Goal: Transaction & Acquisition: Purchase product/service

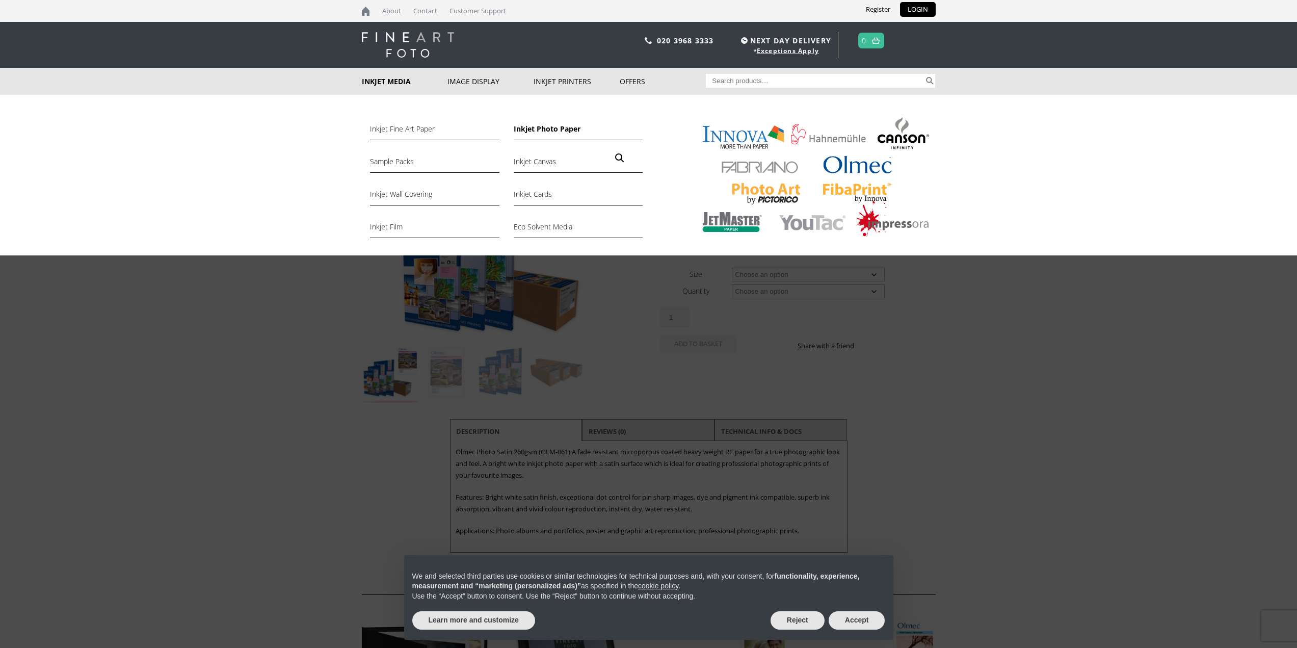
click at [548, 128] on link "Inkjet Photo Paper" at bounding box center [578, 131] width 129 height 17
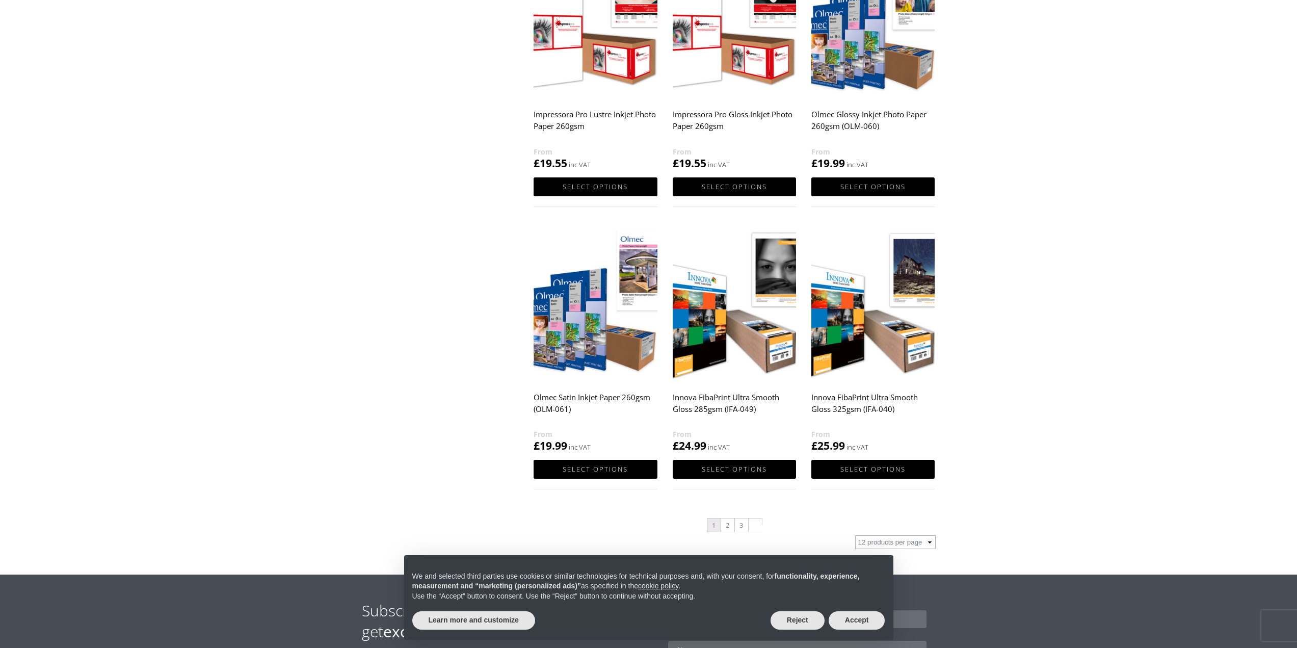
scroll to position [866, 0]
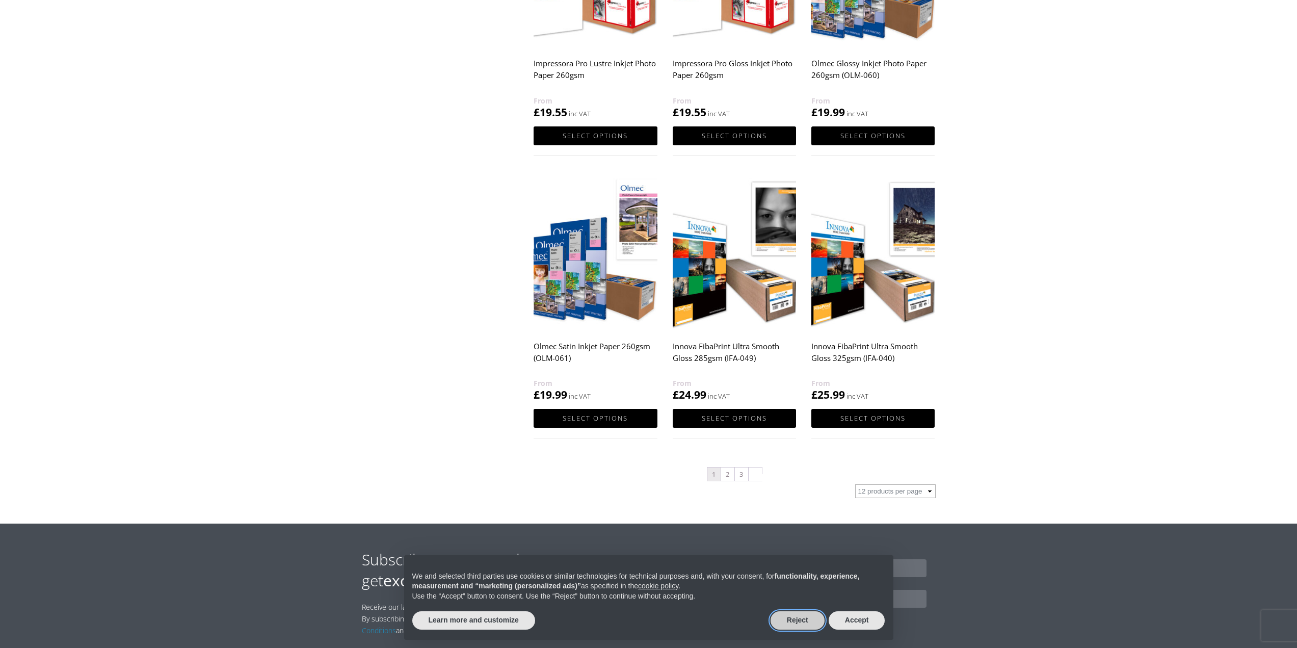
click at [809, 617] on button "Reject" at bounding box center [797, 620] width 54 height 18
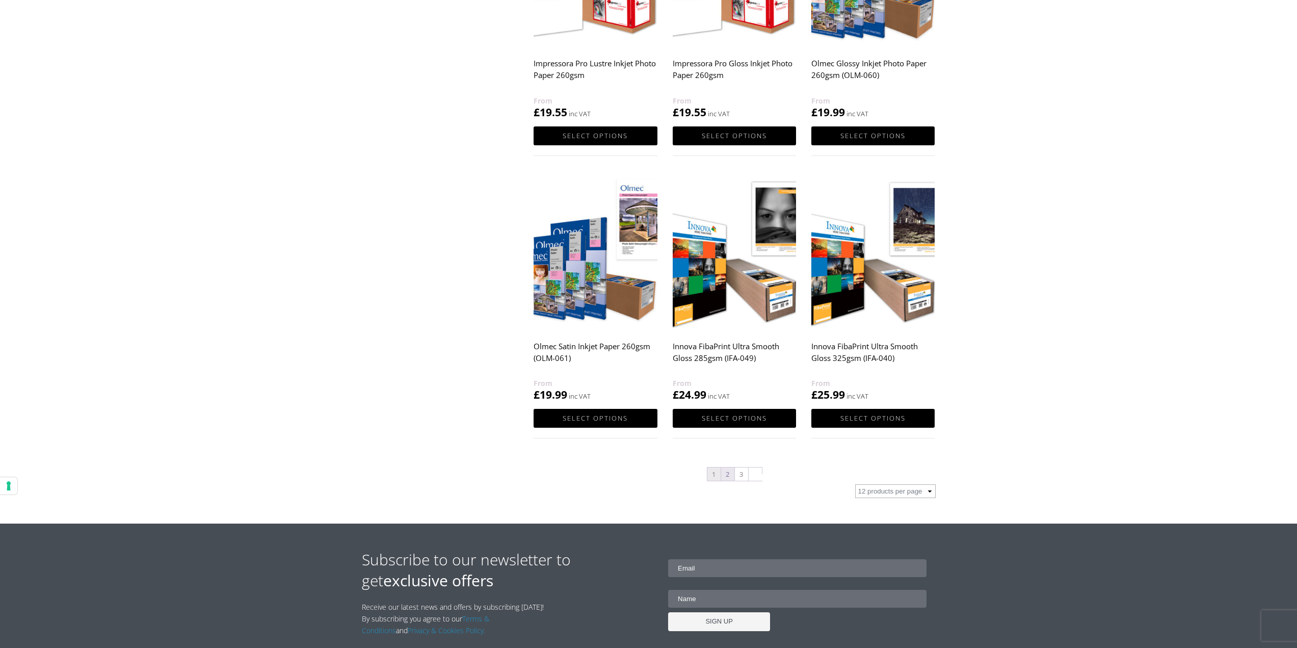
click at [727, 471] on link "2" at bounding box center [727, 473] width 13 height 13
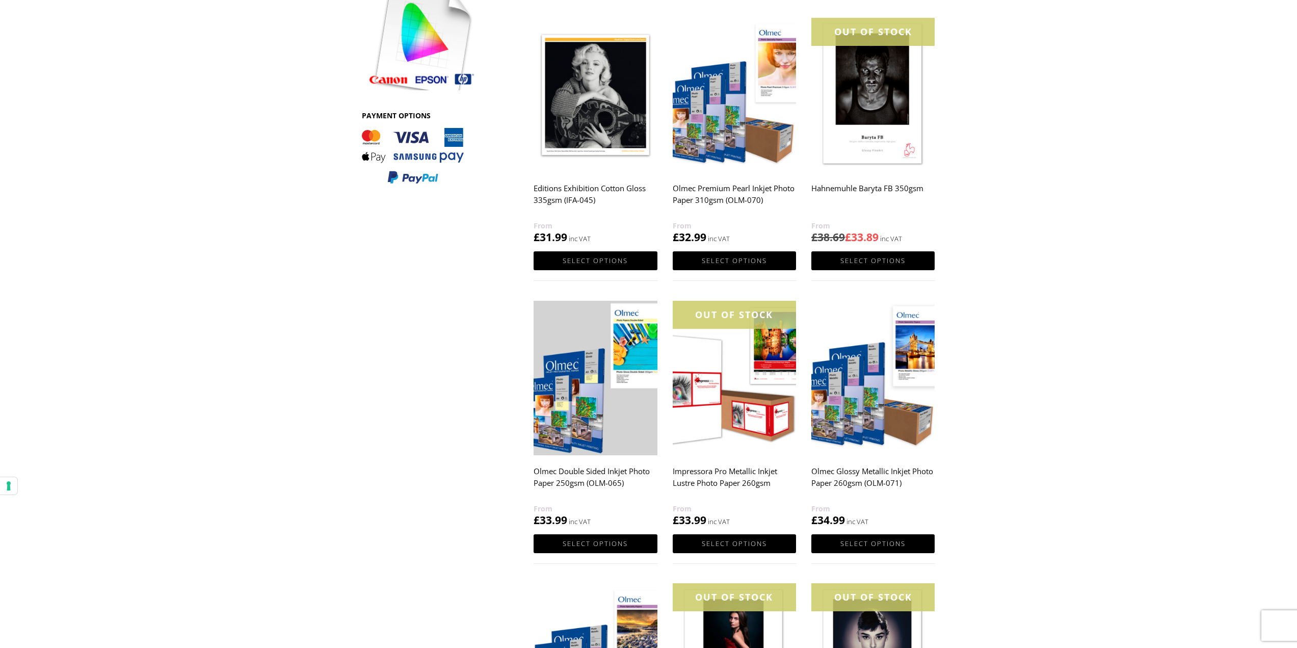
scroll to position [510, 0]
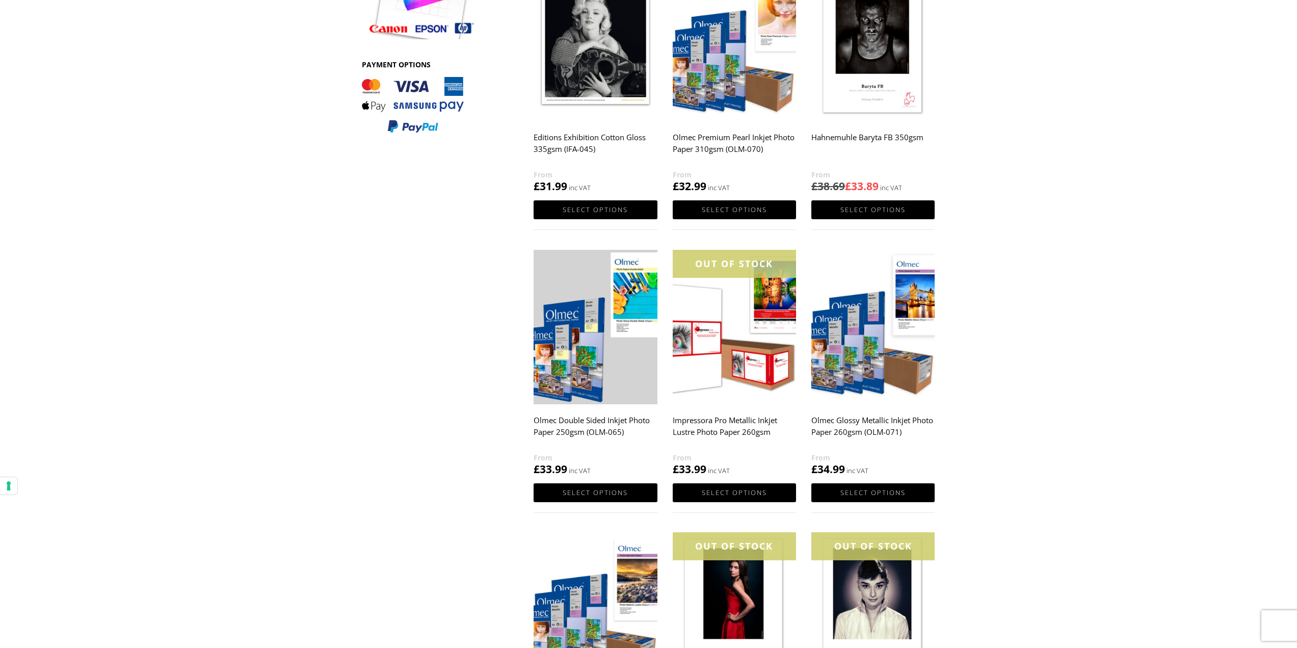
click at [727, 382] on img at bounding box center [734, 327] width 123 height 154
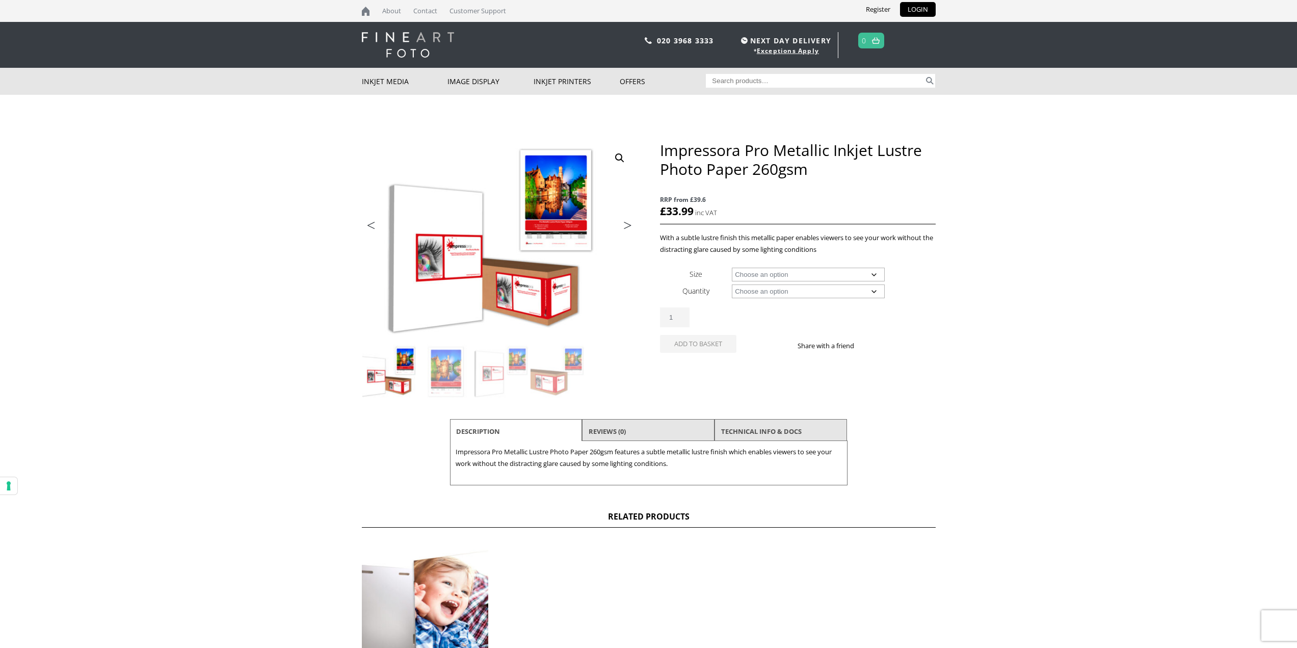
click at [878, 272] on select "Choose an option A4 Sheet A3+ Sheet A2 Sheet 17" Wide Roll 24" Wide Roll 44" Wi…" at bounding box center [808, 274] width 153 height 14
click at [732, 267] on select "Choose an option A4 Sheet A3+ Sheet A2 Sheet 17" Wide Roll 24" Wide Roll 44" Wi…" at bounding box center [808, 274] width 153 height 14
select select "a2-sheet"
click at [873, 291] on select "Choose an option 50 Sheets" at bounding box center [808, 291] width 153 height 14
select select "50-sheets"
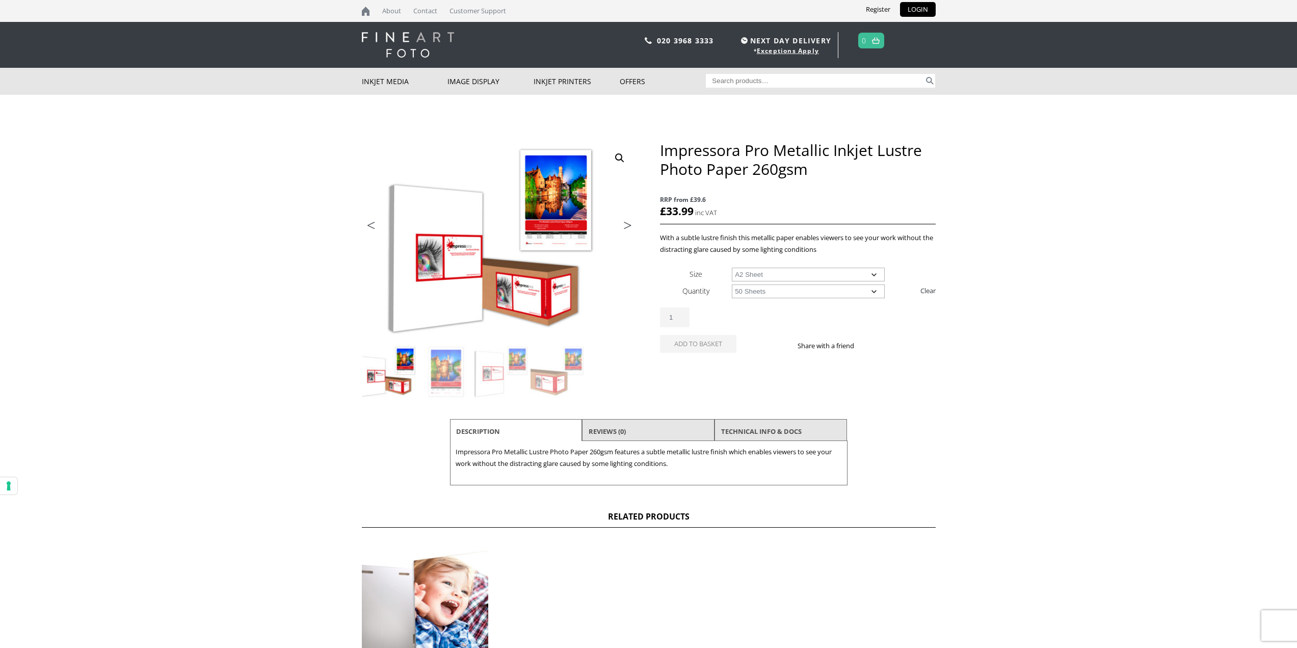
click at [732, 284] on select "Choose an option 50 Sheets" at bounding box center [808, 291] width 153 height 14
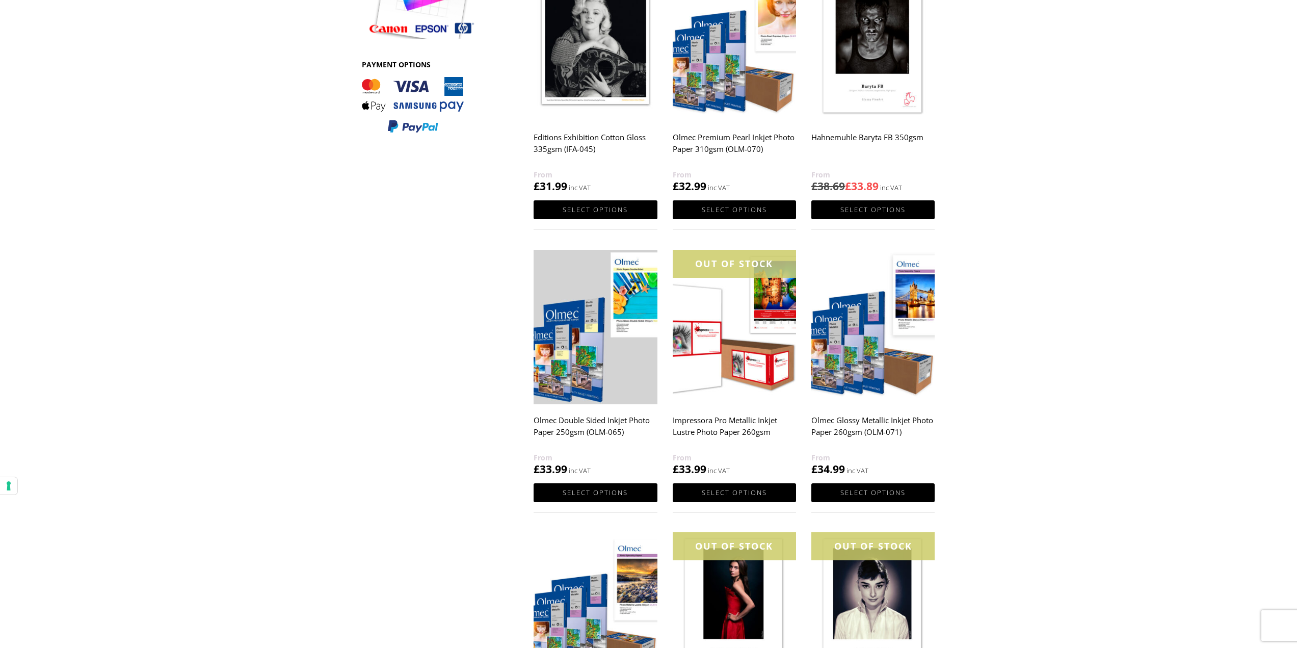
click at [857, 398] on img at bounding box center [872, 327] width 123 height 154
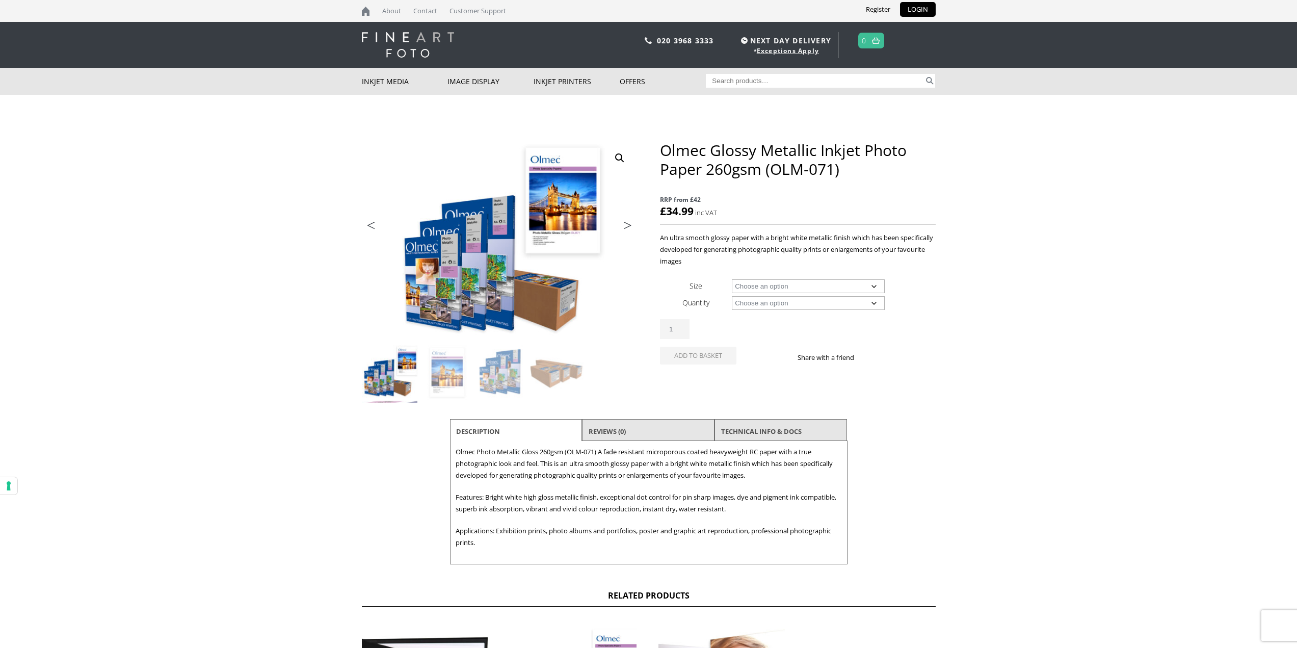
click at [875, 284] on select "Choose an option A4 Sheet A3 Sheet A3+ Sheet A2 Sheet 17" Wide Roll 24" Wide Ro…" at bounding box center [808, 286] width 153 height 14
click at [732, 279] on select "Choose an option A4 Sheet A3 Sheet A3+ Sheet A2 Sheet 17" Wide Roll 24" Wide Ro…" at bounding box center [808, 286] width 153 height 14
select select "a2-sheet"
click at [878, 302] on select "Choose an option 50 Sheets" at bounding box center [808, 303] width 153 height 14
select select "50-sheets"
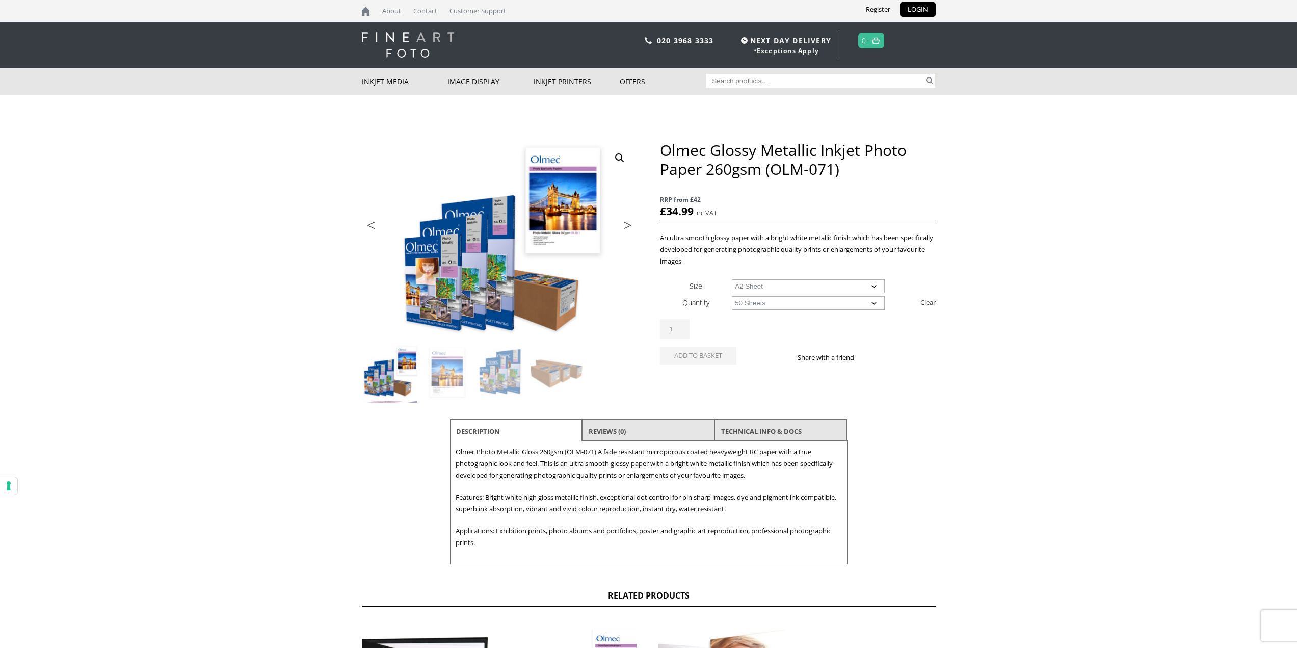
click at [732, 296] on select "Choose an option 50 Sheets" at bounding box center [808, 303] width 153 height 14
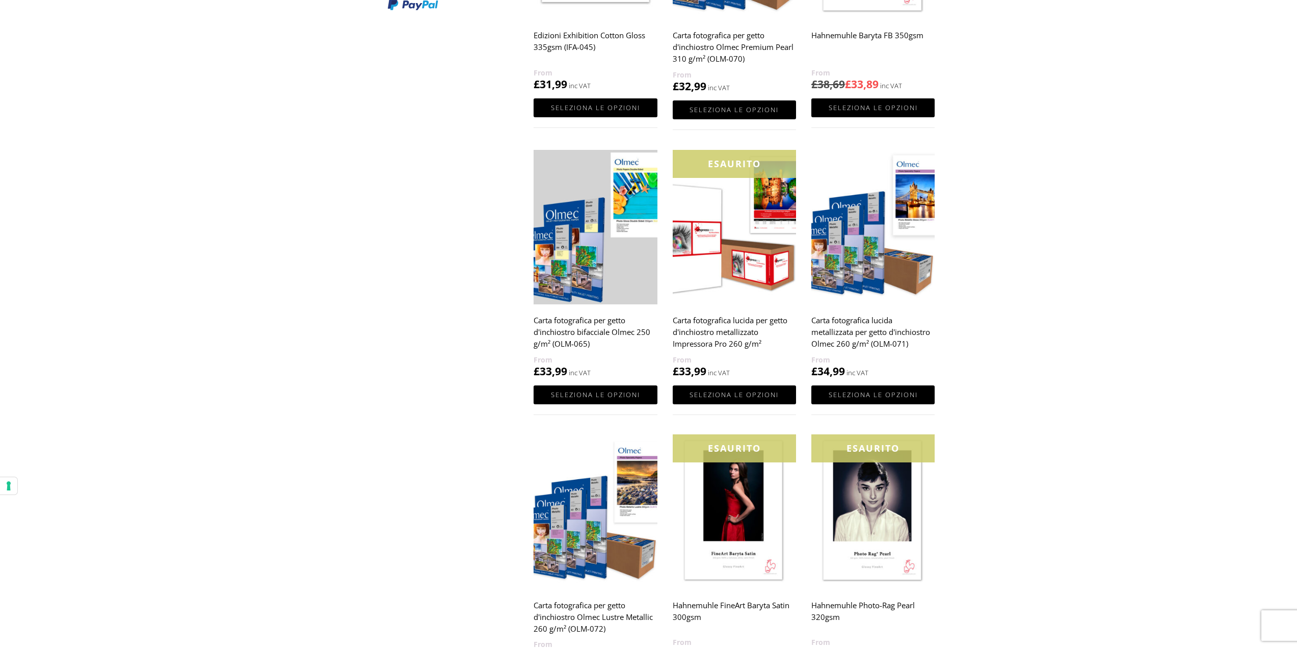
scroll to position [708, 0]
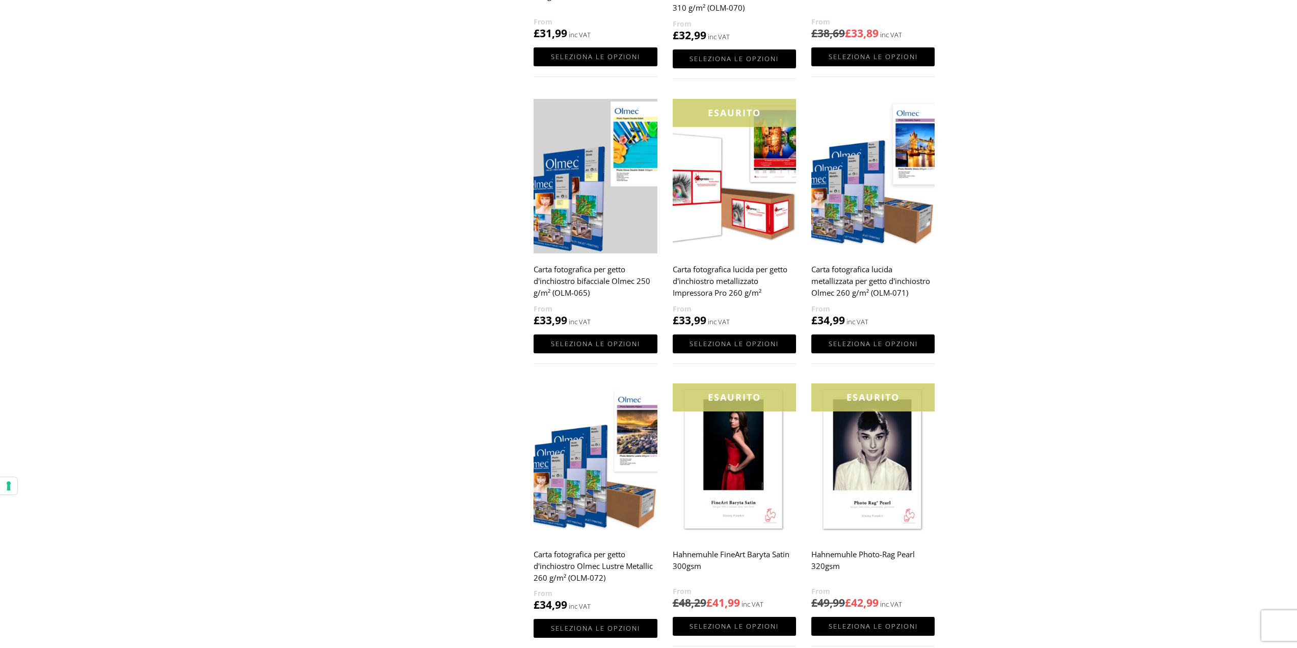
click at [872, 279] on font "Carta fotografica lucida metallizzata per getto d'inchiostro Olmec 260 g/m² (OL…" at bounding box center [870, 281] width 119 height 34
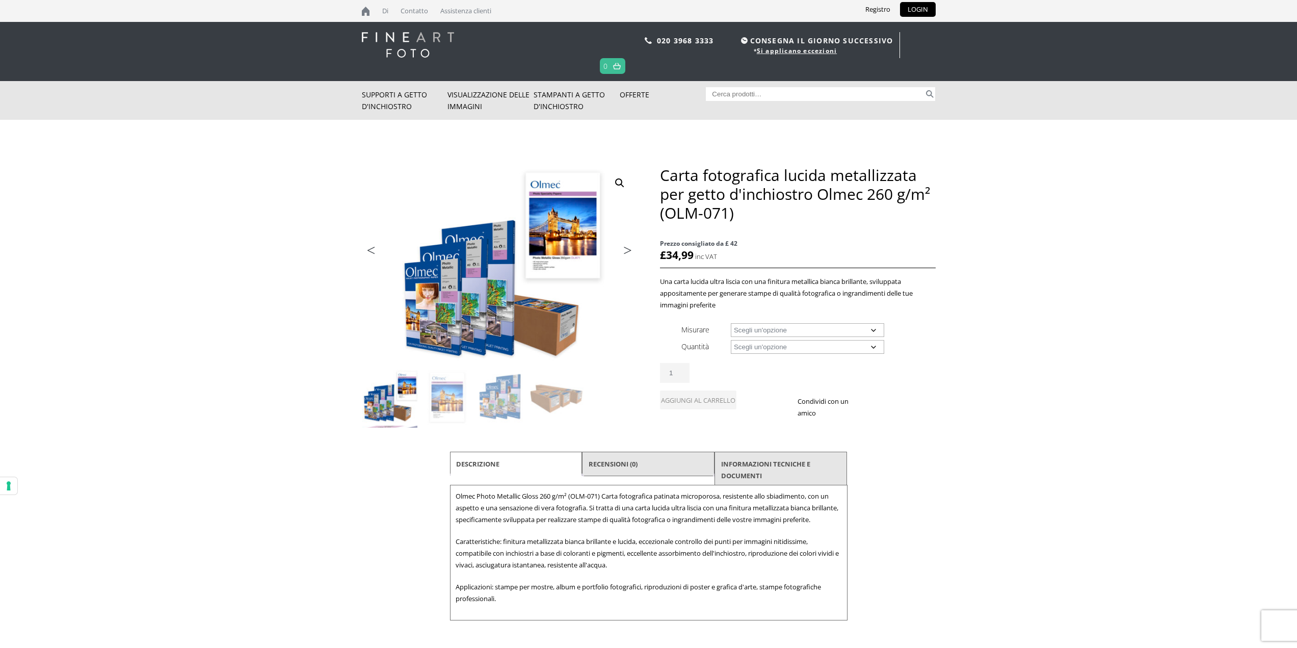
click at [876, 326] on select "Scegli un'opzione Foglio A4 Foglio A3 Foglio A3+ Foglio A2 Rotolo largo 17" Rot…" at bounding box center [807, 330] width 153 height 14
select select "44-wide-roll"
click at [731, 323] on select "Scegli un'opzione Foglio A4 Foglio A3 Foglio A3+ Foglio A2 Rotolo largo 17" Rot…" at bounding box center [807, 330] width 153 height 14
click at [876, 346] on select "Choose an option 30m" at bounding box center [807, 347] width 153 height 14
select select "30m"
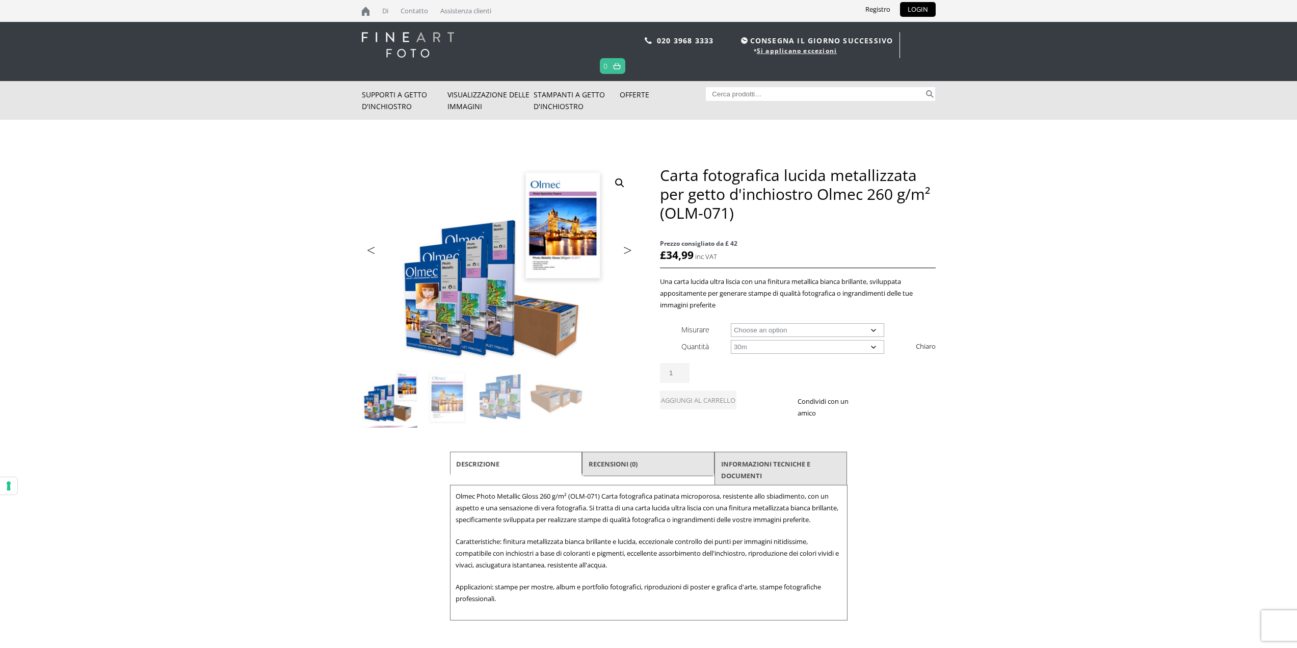
click at [731, 340] on select "Choose an option 30m" at bounding box center [807, 347] width 153 height 14
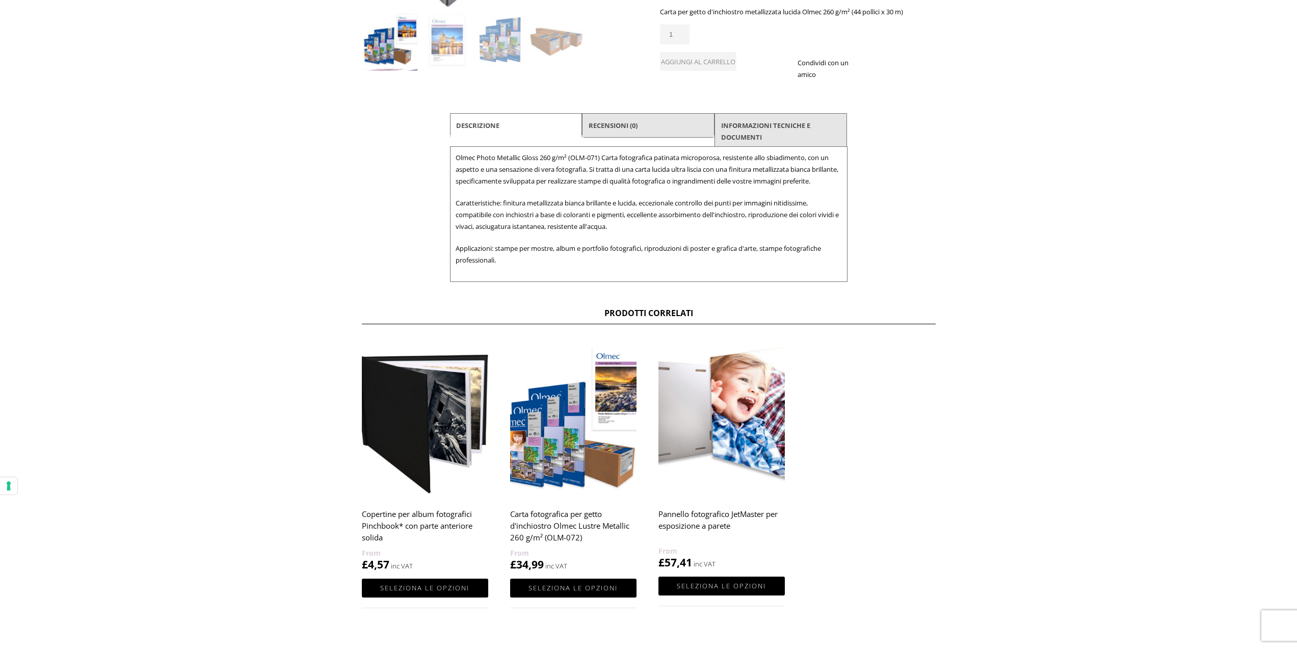
scroll to position [306, 0]
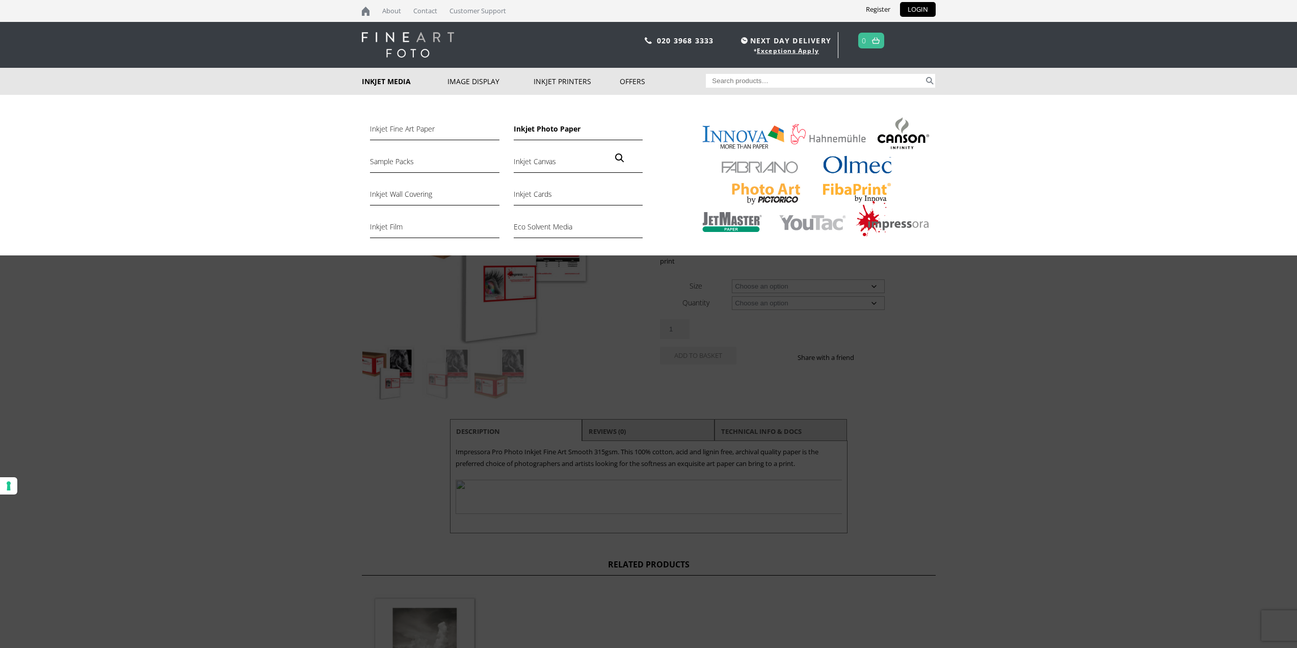
click at [552, 127] on link "Inkjet Photo Paper" at bounding box center [578, 131] width 129 height 17
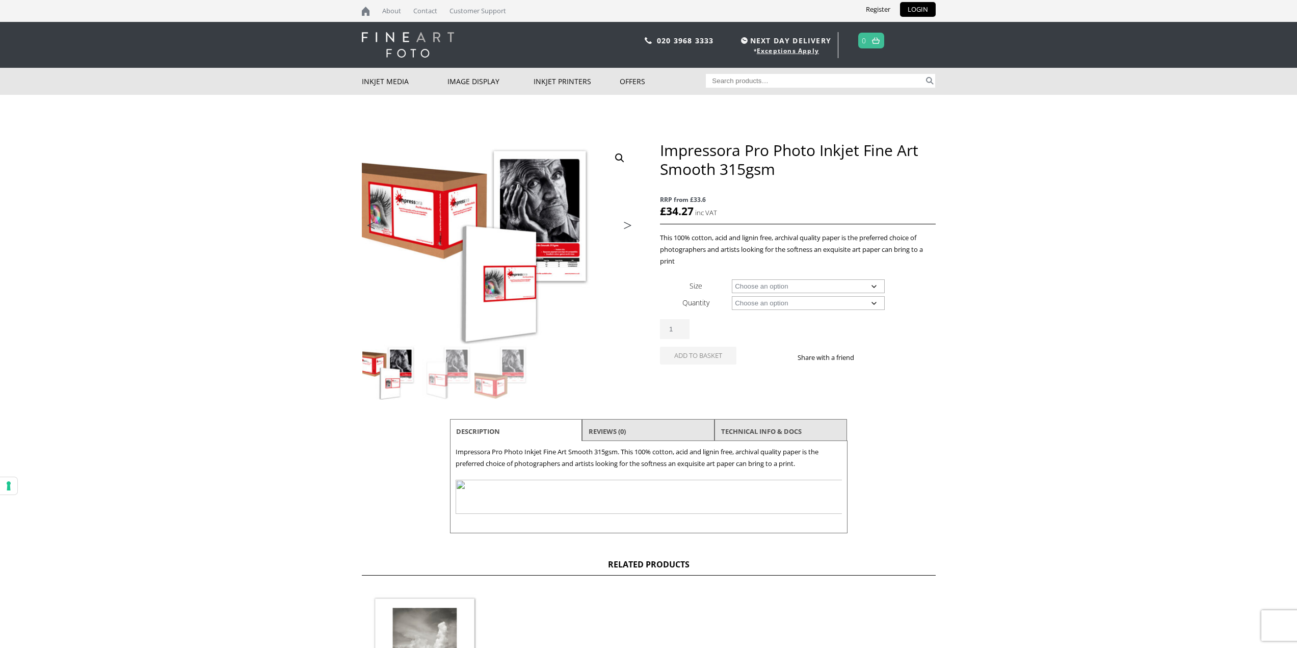
click at [873, 283] on select "Choose an option A4 Sheet A3+ Sheet A2 Sheet 24" Wide Roll 44" Wide Roll 60" Wi…" at bounding box center [808, 286] width 153 height 14
click at [732, 279] on select "Choose an option A4 Sheet A3+ Sheet A2 Sheet 24" Wide Roll 44" Wide Roll 60" Wi…" at bounding box center [808, 286] width 153 height 14
select select "44-wide-roll"
click at [877, 303] on select "Choose an option 15m" at bounding box center [808, 303] width 153 height 14
select select "15m"
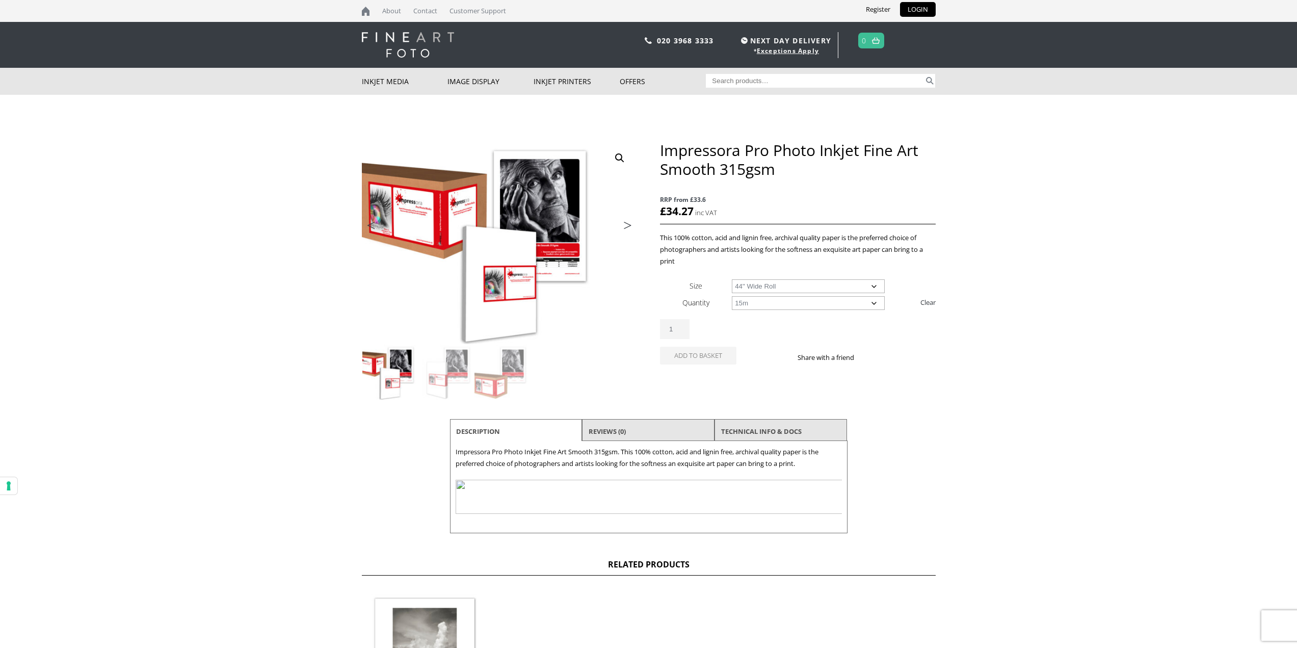
click at [732, 296] on select "Choose an option 15m" at bounding box center [808, 303] width 153 height 14
select select "44-wide-roll"
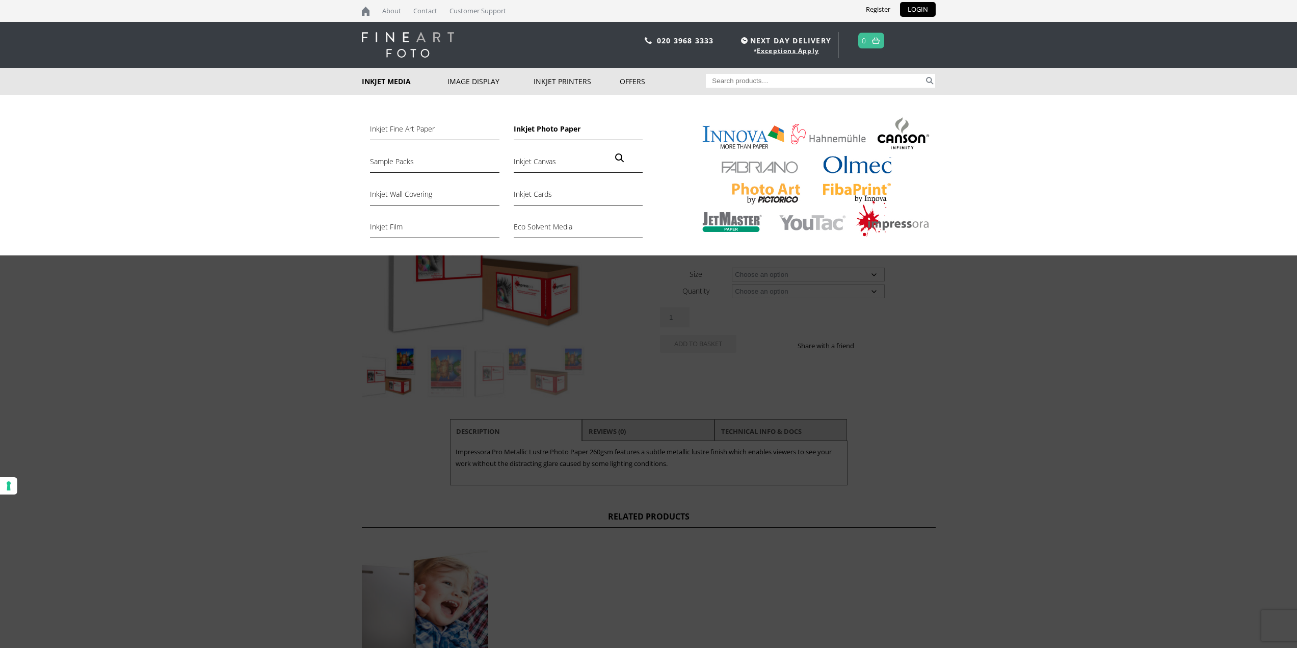
click at [549, 128] on link "Inkjet Photo Paper" at bounding box center [578, 131] width 129 height 17
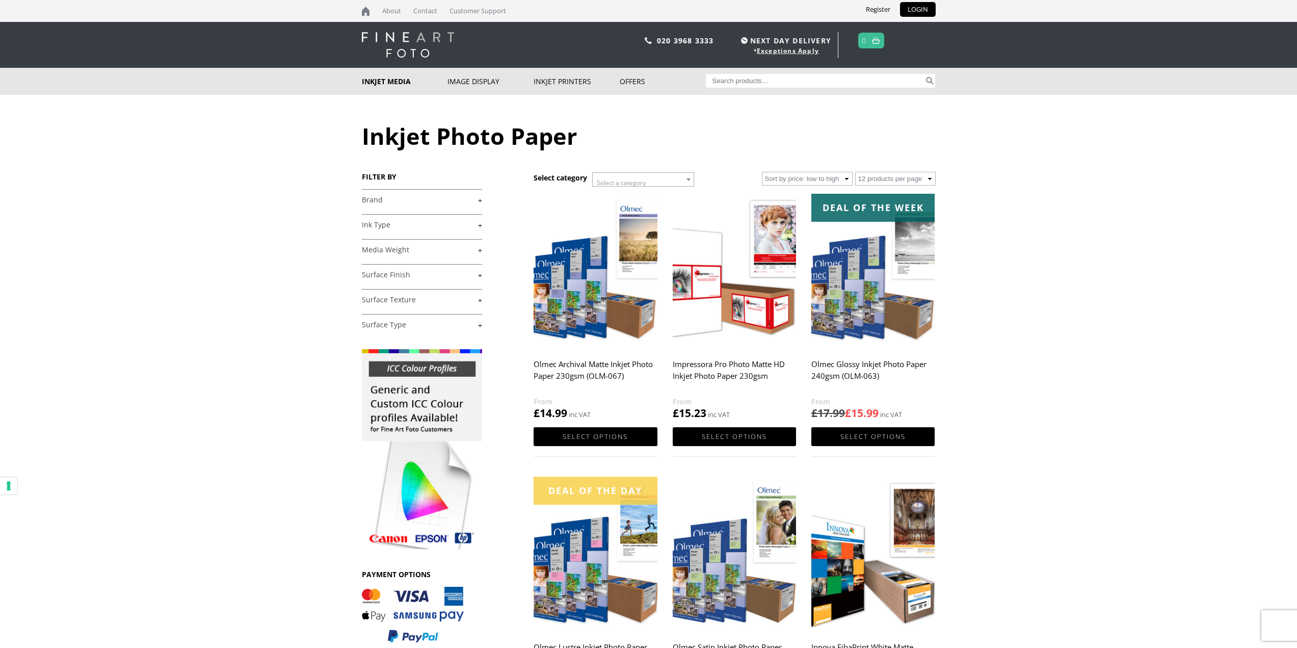
click at [786, 78] on input "Search for:" at bounding box center [815, 81] width 218 height 14
type input "impressora"
click at [924, 74] on button "Search" at bounding box center [930, 81] width 12 height 14
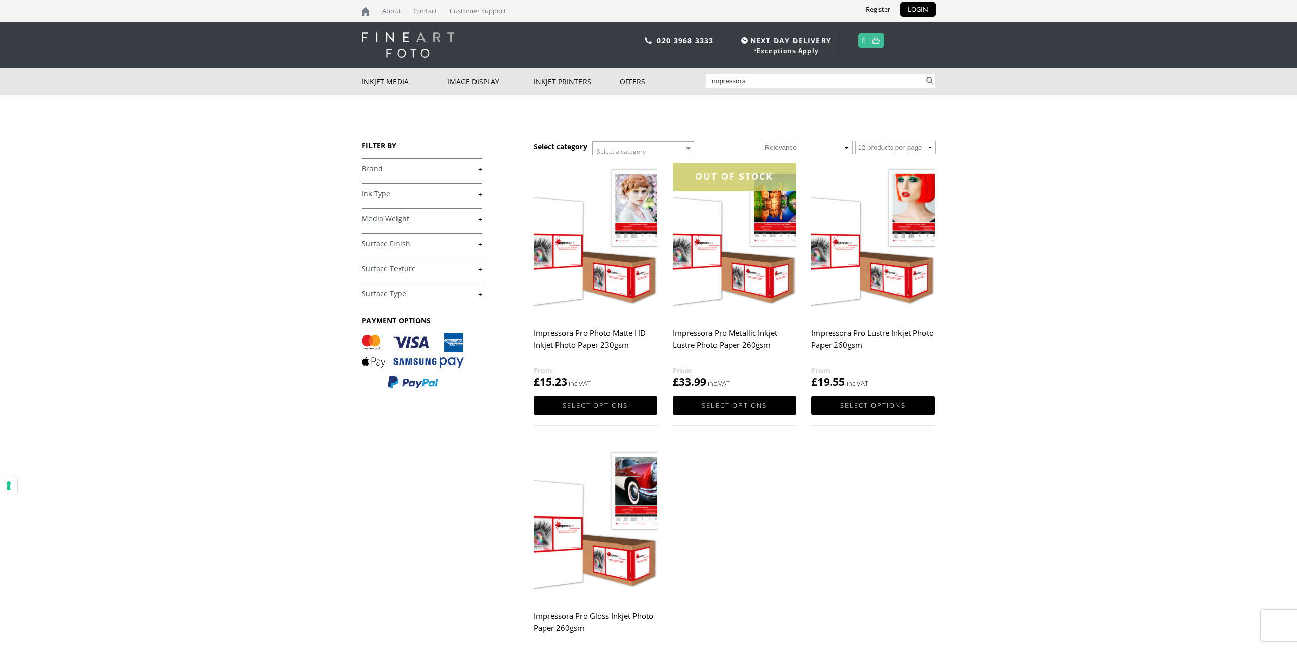
click at [743, 331] on h2 "Impressora Pro Metallic Inkjet Lustre Photo Paper 260gsm" at bounding box center [734, 344] width 123 height 41
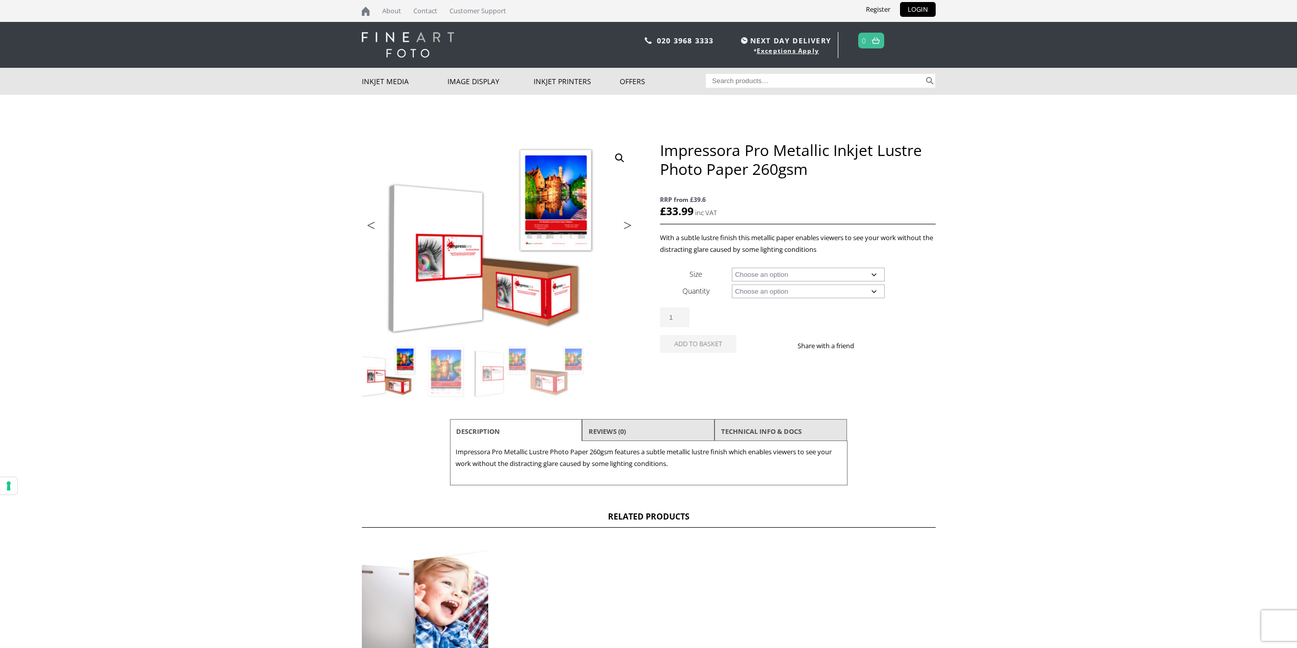
click at [876, 274] on select "Choose an option A4 Sheet A3+ Sheet A2 Sheet 17" Wide Roll 24" Wide Roll 44" Wi…" at bounding box center [808, 274] width 153 height 14
select select "44-wide-roll"
click at [732, 267] on select "Choose an option A4 Sheet A3+ Sheet A2 Sheet 17" Wide Roll 24" Wide Roll 44" Wi…" at bounding box center [808, 274] width 153 height 14
click at [873, 291] on select "Choose an option 30m" at bounding box center [808, 291] width 153 height 14
select select "30m"
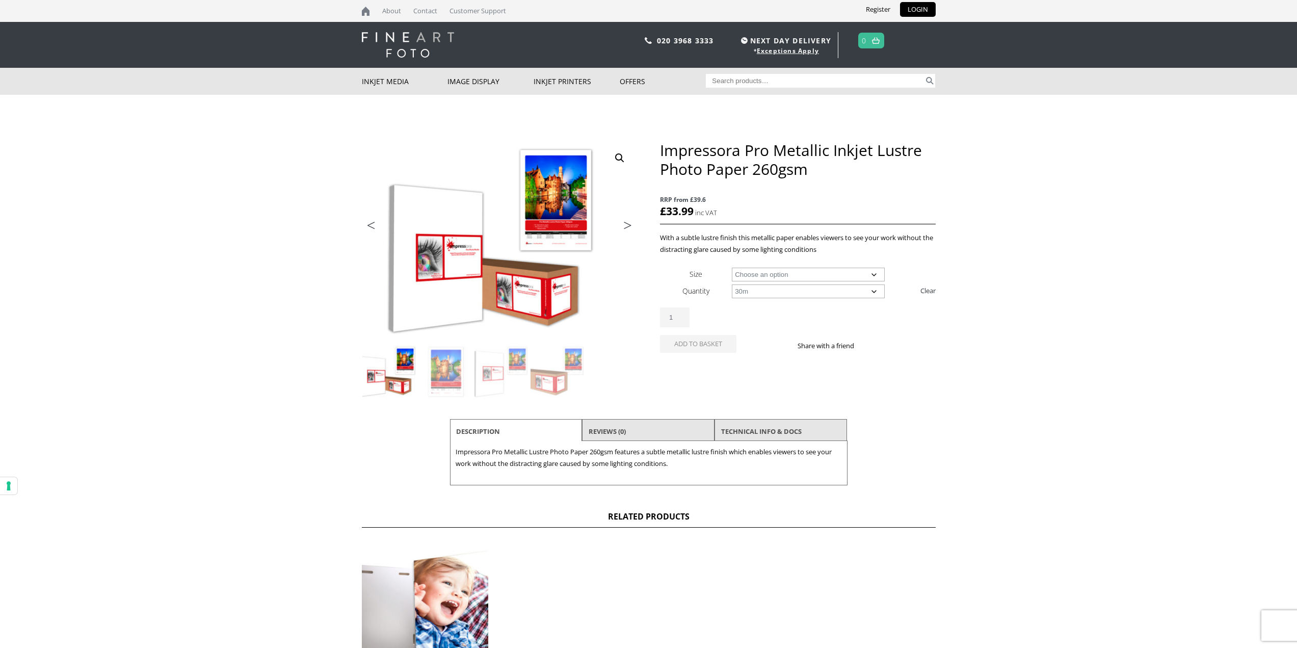
click at [732, 284] on select "Choose an option 30m" at bounding box center [808, 291] width 153 height 14
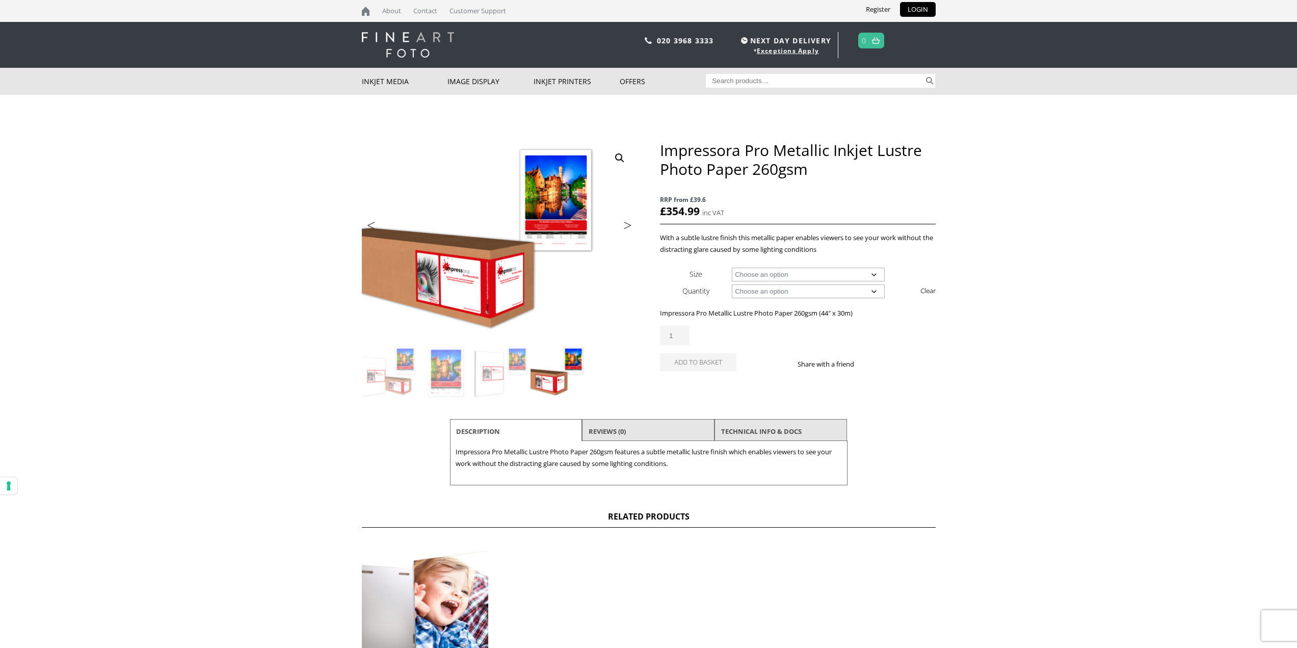
click at [874, 272] on select "Choose an option 17" Wide Roll 24" Wide Roll 44" Wide Roll" at bounding box center [808, 274] width 153 height 14
click at [732, 267] on select "Choose an option 17" Wide Roll 24" Wide Roll 44" Wide Roll" at bounding box center [808, 274] width 153 height 14
select select "24-wide-roll"
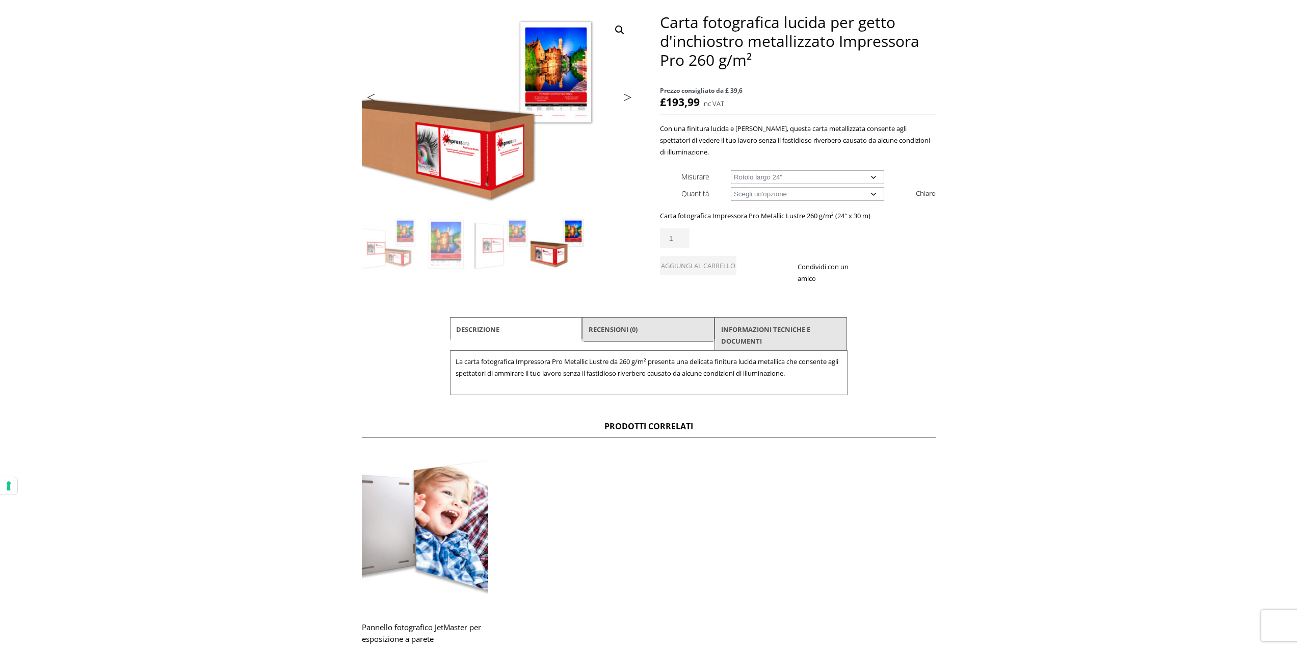
scroll to position [204, 0]
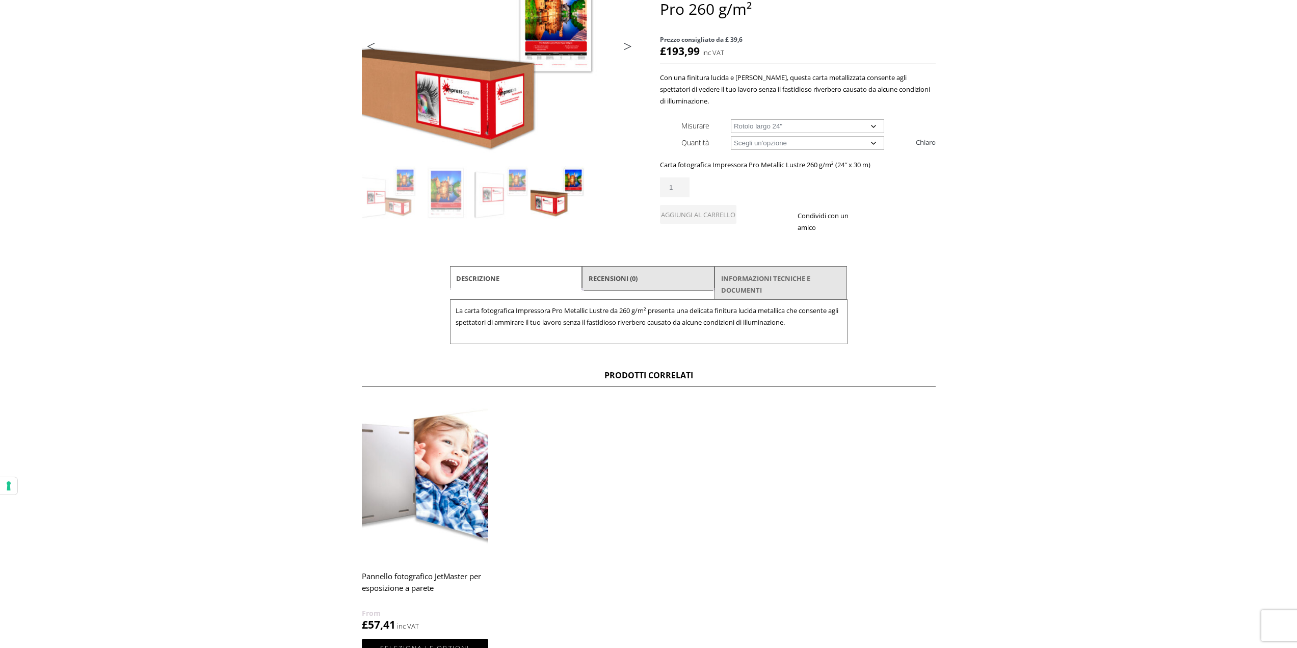
click at [761, 276] on font "INFORMAZIONI TECNICHE E DOCUMENTI" at bounding box center [765, 284] width 89 height 21
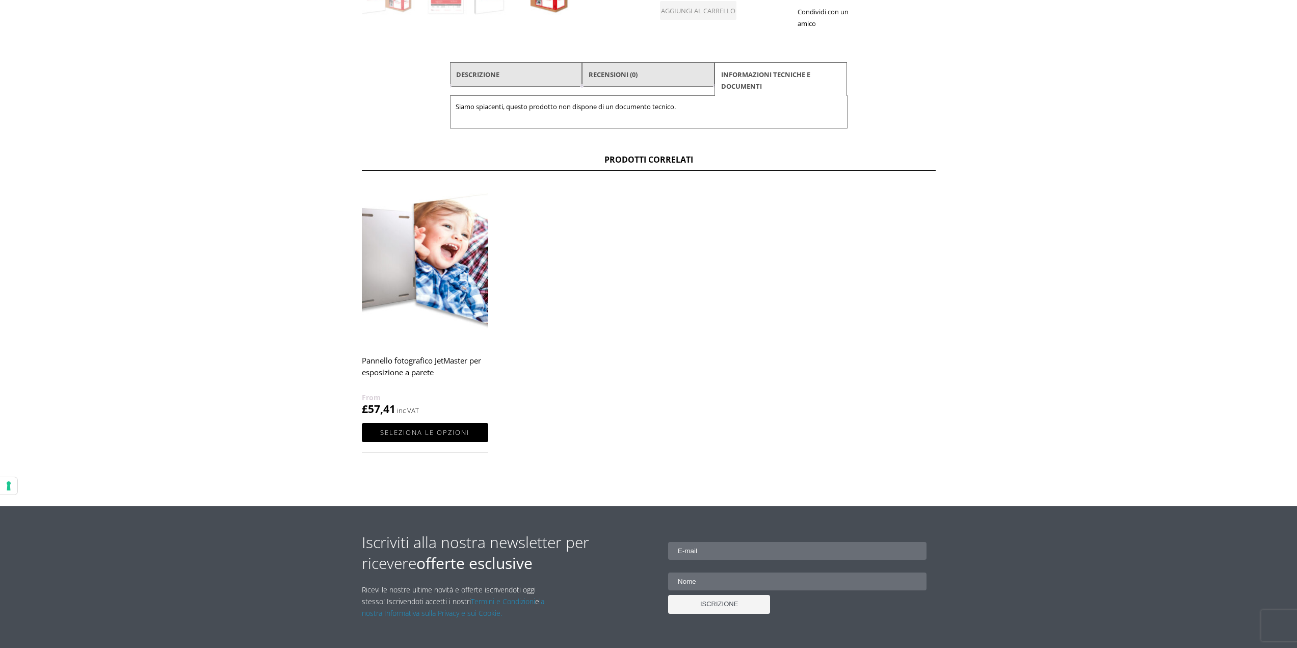
scroll to position [357, 0]
